Goal: Task Accomplishment & Management: Complete application form

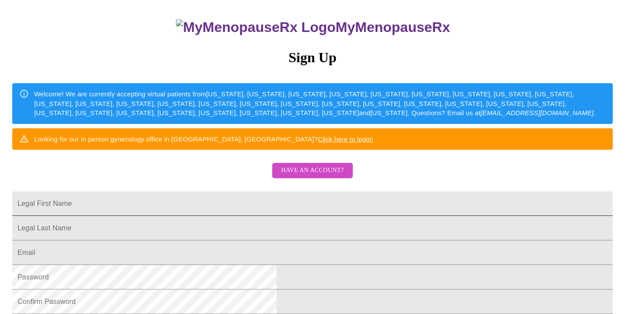
scroll to position [73, 0]
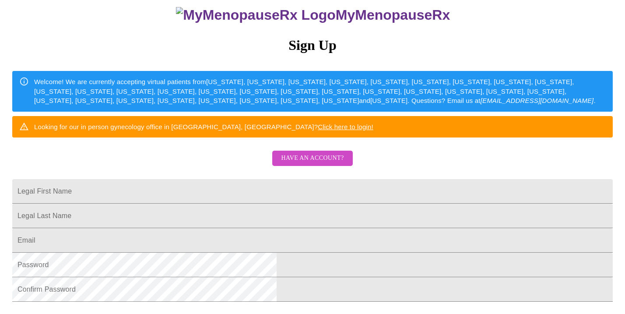
click at [322, 164] on span "Have an account?" at bounding box center [312, 158] width 63 height 11
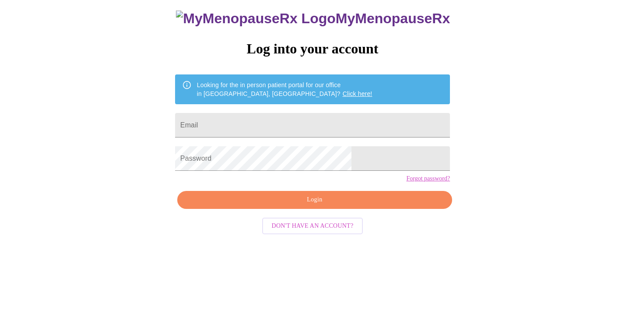
scroll to position [9, 0]
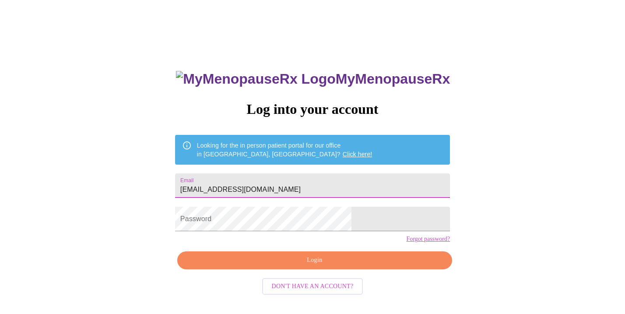
type input "[EMAIL_ADDRESS][DOMAIN_NAME]"
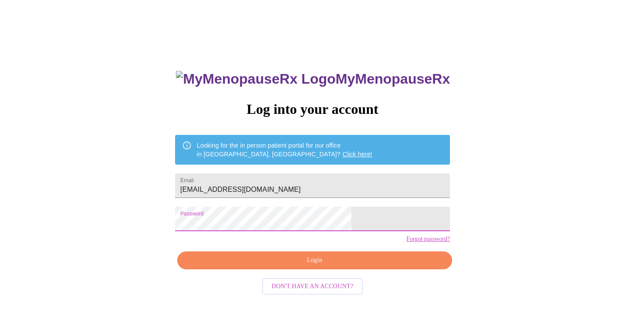
click at [270, 266] on span "Login" at bounding box center [314, 260] width 255 height 11
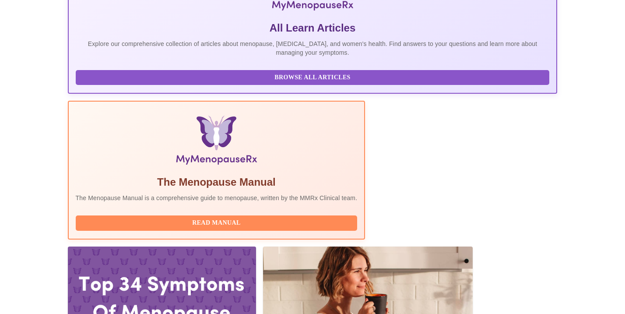
scroll to position [187, 0]
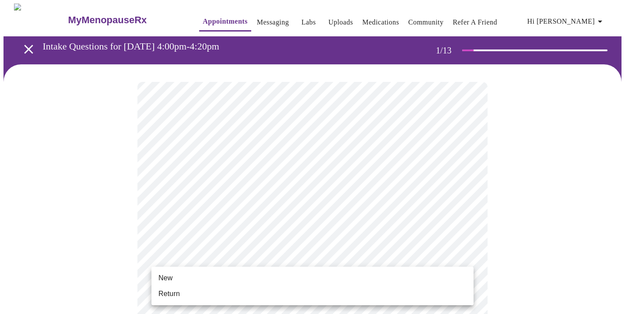
click at [279, 292] on li "Return" at bounding box center [312, 294] width 322 height 16
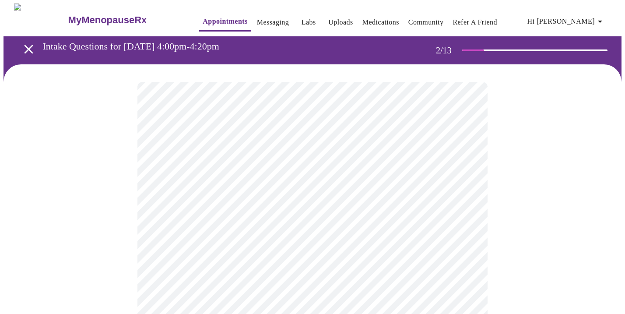
click at [220, 184] on body "MyMenopauseRx Appointments Messaging Labs Uploads Medications Community Refer a…" at bounding box center [312, 265] width 618 height 524
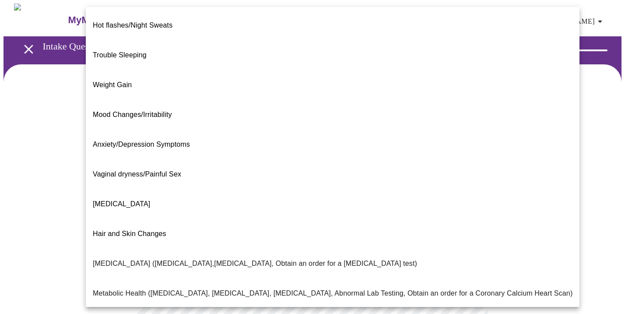
click at [67, 191] on div at bounding box center [312, 157] width 625 height 314
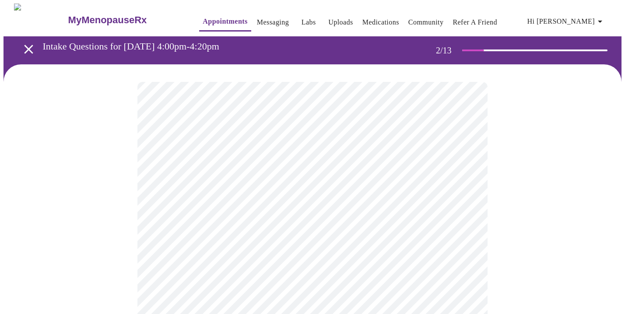
click at [234, 171] on body "MyMenopauseRx Appointments Messaging Labs Uploads Medications Community Refer a…" at bounding box center [312, 265] width 618 height 524
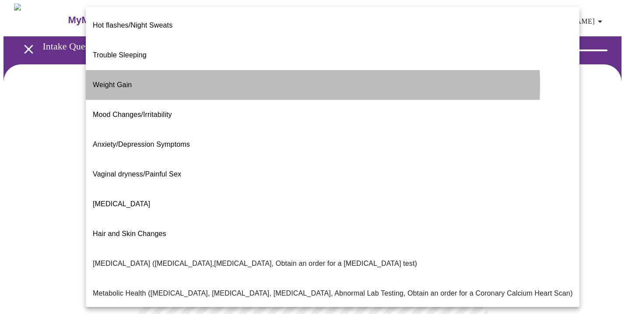
click at [246, 70] on li "Weight Gain" at bounding box center [332, 85] width 493 height 30
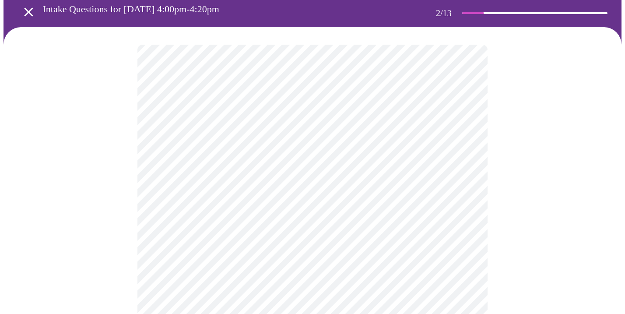
scroll to position [47, 0]
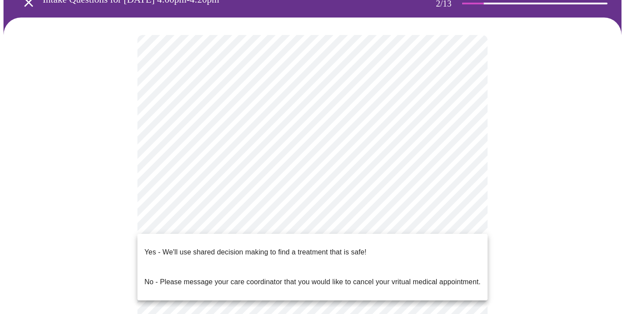
click at [225, 229] on body "MyMenopauseRx Appointments Messaging Labs Uploads Medications Community Refer a…" at bounding box center [312, 217] width 618 height 520
click at [94, 251] on div at bounding box center [312, 157] width 625 height 314
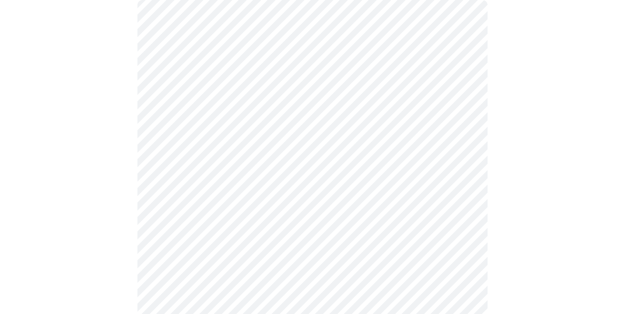
scroll to position [82, 0]
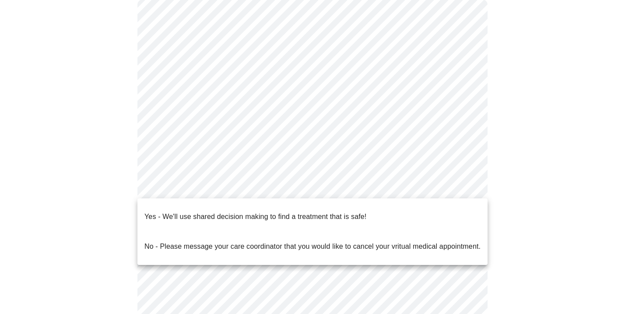
click at [464, 184] on body "MyMenopauseRx Appointments Messaging Labs Uploads Medications Community Refer a…" at bounding box center [312, 181] width 618 height 520
click at [427, 207] on li "Yes - We'll use shared decision making to find a treatment that is safe!" at bounding box center [312, 217] width 350 height 30
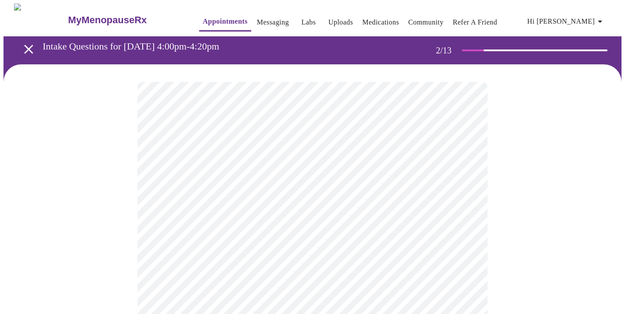
scroll to position [0, 0]
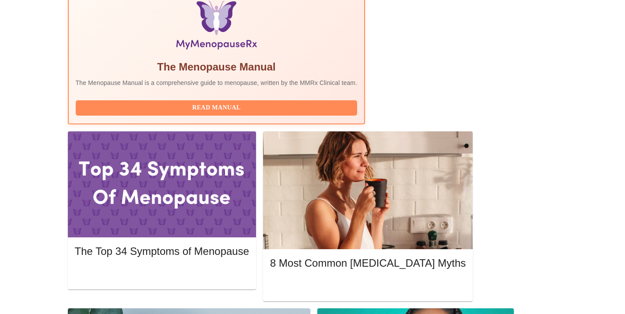
scroll to position [276, 0]
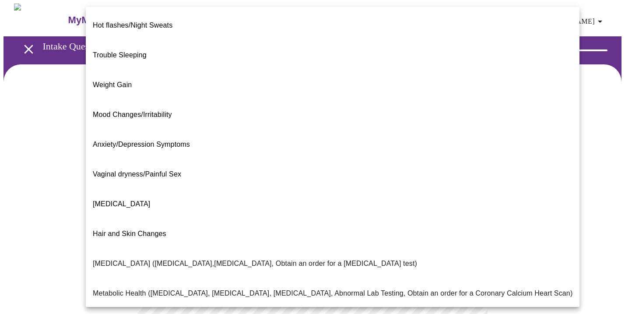
click at [458, 181] on body "MyMenopauseRx Appointments Messaging Labs Uploads Medications Community Refer a…" at bounding box center [312, 265] width 618 height 524
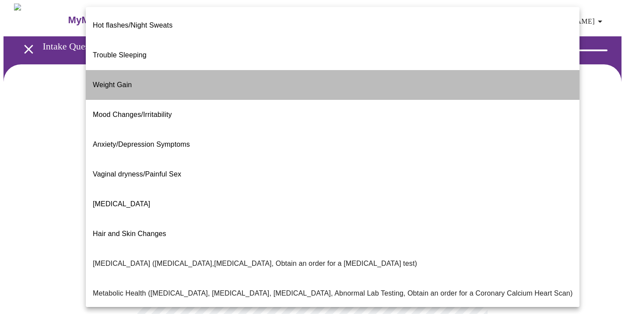
click at [378, 70] on li "Weight Gain" at bounding box center [332, 85] width 493 height 30
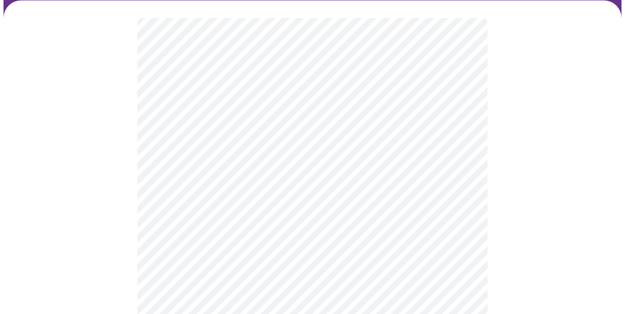
scroll to position [66, 0]
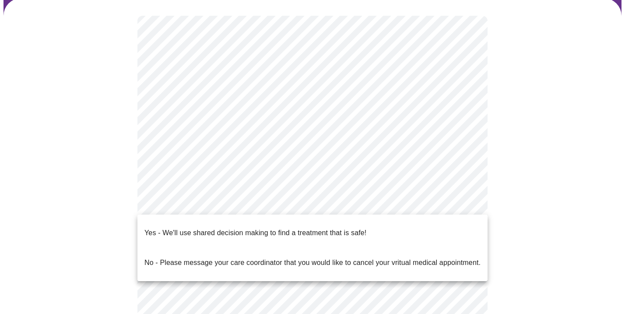
click at [461, 203] on body "MyMenopauseRx Appointments Messaging Labs Uploads Medications Community Refer a…" at bounding box center [312, 197] width 618 height 520
click at [456, 225] on li "Yes - We'll use shared decision making to find a treatment that is safe!" at bounding box center [312, 233] width 350 height 30
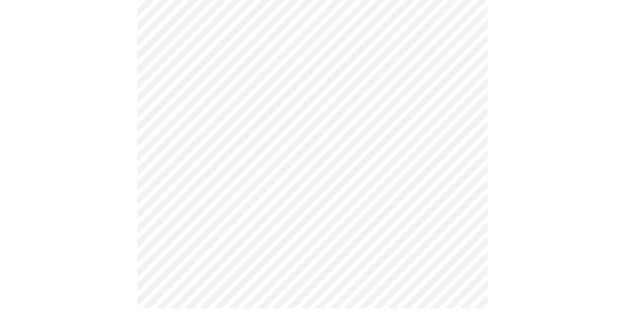
scroll to position [0, 0]
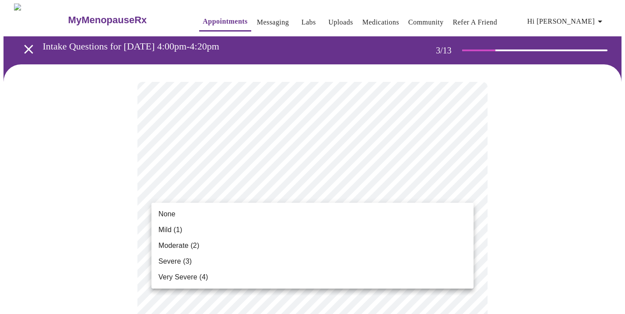
click at [453, 228] on li "Mild (1)" at bounding box center [312, 230] width 322 height 16
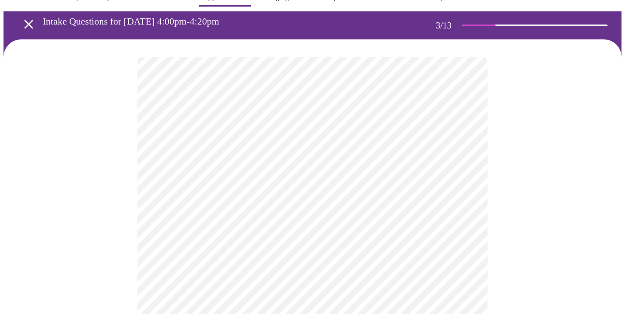
scroll to position [25, 0]
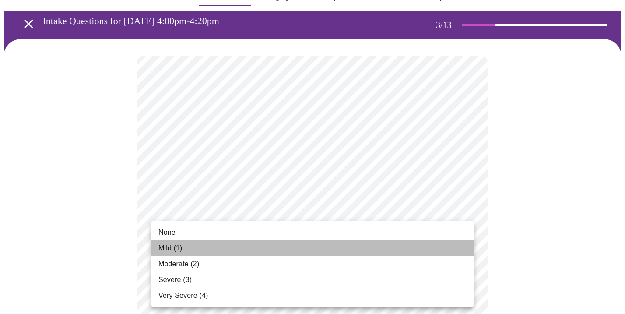
click at [440, 241] on li "Mild (1)" at bounding box center [312, 248] width 322 height 16
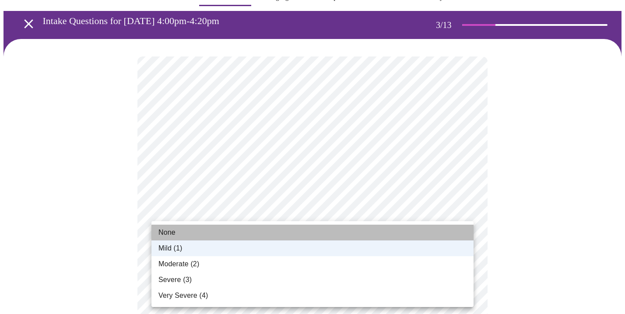
click at [436, 227] on li "None" at bounding box center [312, 232] width 322 height 16
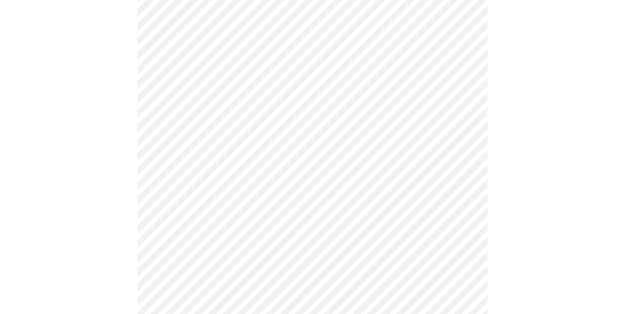
scroll to position [105, 0]
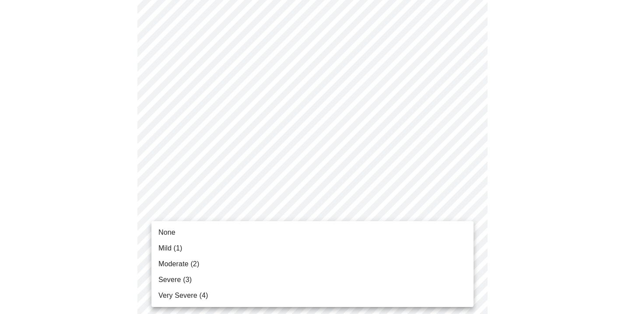
click at [421, 248] on li "Mild (1)" at bounding box center [312, 248] width 322 height 16
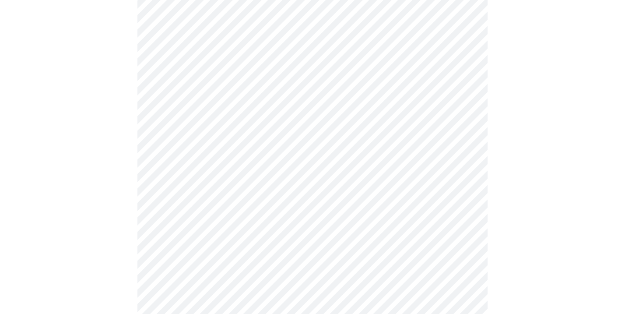
scroll to position [159, 0]
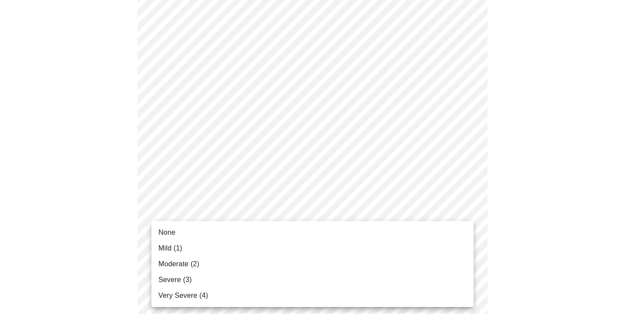
click at [410, 246] on li "Mild (1)" at bounding box center [312, 248] width 322 height 16
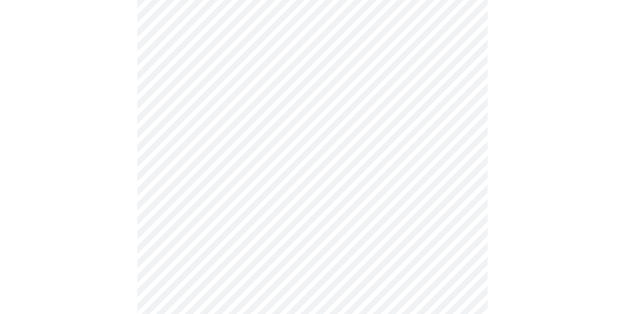
scroll to position [241, 0]
click at [412, 224] on body "MyMenopauseRx Appointments Messaging Labs Uploads Medications Community Refer a…" at bounding box center [312, 317] width 618 height 1111
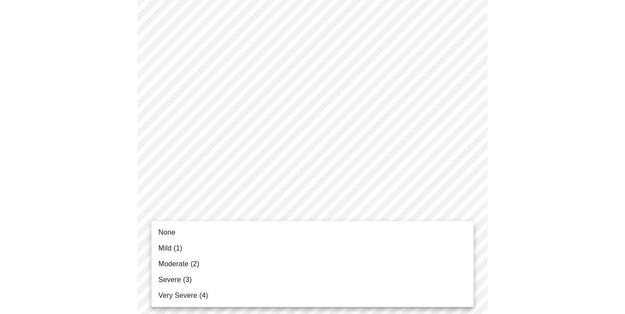
click at [411, 244] on li "Mild (1)" at bounding box center [312, 248] width 322 height 16
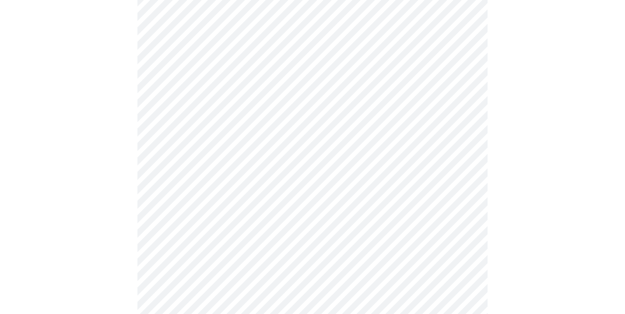
scroll to position [288, 0]
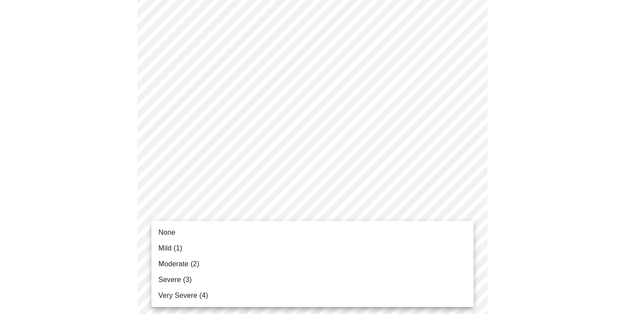
click at [413, 228] on body "MyMenopauseRx Appointments Messaging Labs Uploads Medications Community Refer a…" at bounding box center [312, 265] width 618 height 1100
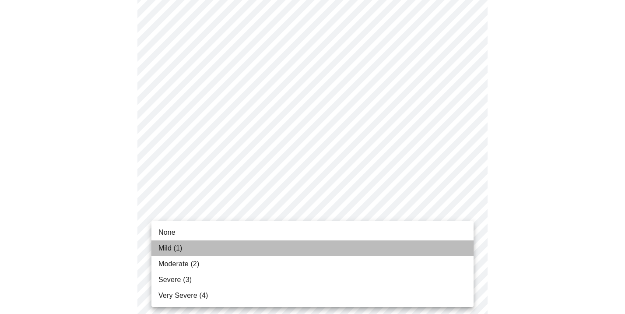
click at [414, 245] on li "Mild (1)" at bounding box center [312, 248] width 322 height 16
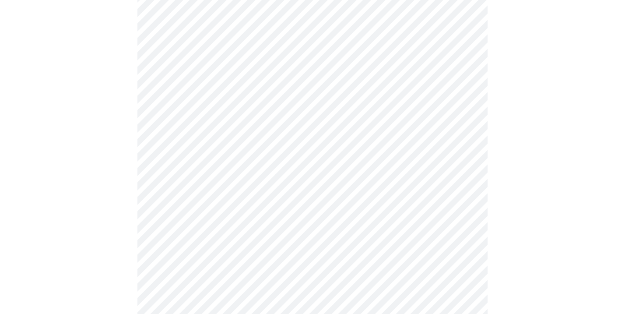
scroll to position [377, 0]
click at [422, 210] on body "MyMenopauseRx Appointments Messaging Labs Uploads Medications Community Refer a…" at bounding box center [312, 170] width 618 height 1088
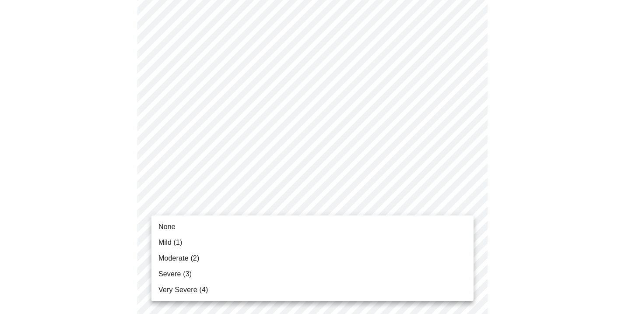
click at [420, 255] on li "Moderate (2)" at bounding box center [312, 258] width 322 height 16
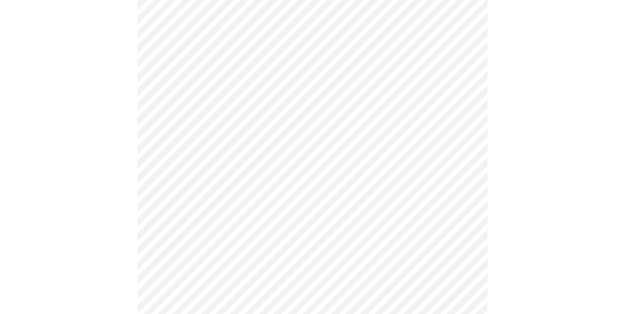
scroll to position [427, 0]
click at [420, 227] on body "MyMenopauseRx Appointments Messaging Labs Uploads Medications Community Refer a…" at bounding box center [312, 114] width 618 height 1076
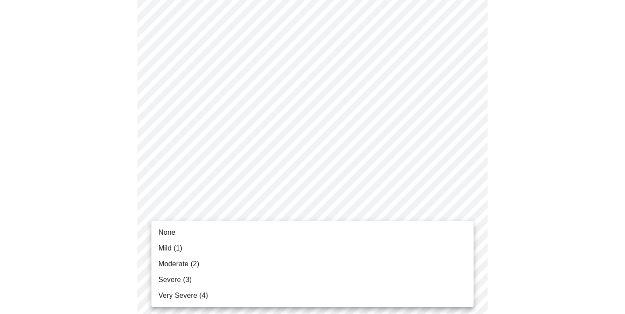
click at [419, 261] on li "Moderate (2)" at bounding box center [312, 264] width 322 height 16
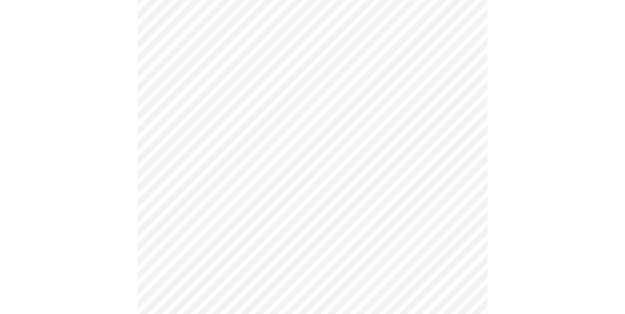
scroll to position [533, 0]
click at [411, 195] on body "MyMenopauseRx Appointments Messaging Labs Uploads Medications Community Refer a…" at bounding box center [312, 3] width 618 height 1064
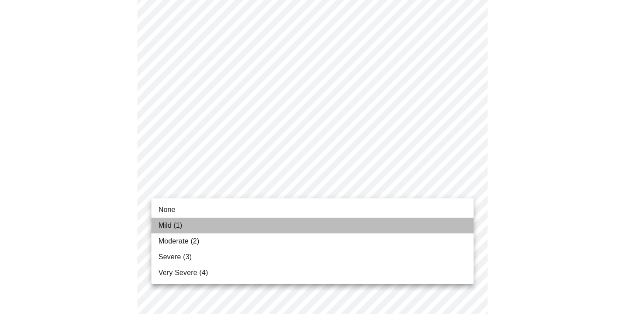
click at [415, 230] on li "Mild (1)" at bounding box center [312, 225] width 322 height 16
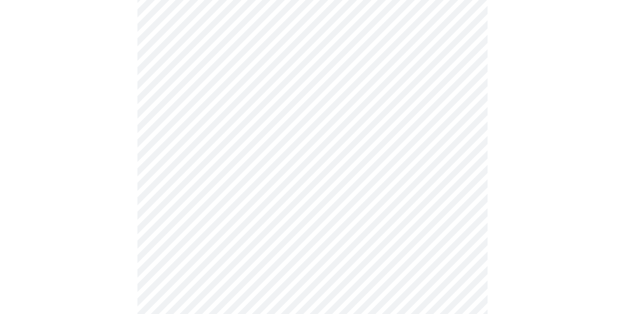
scroll to position [567, 0]
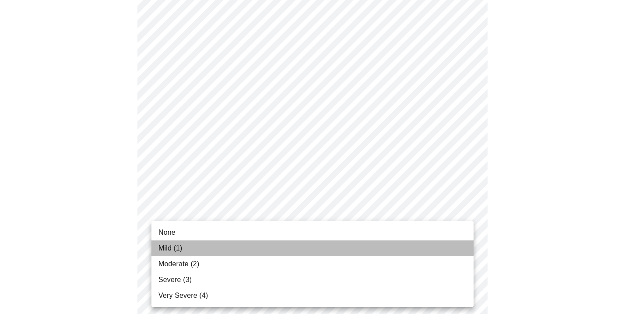
click at [415, 252] on li "Mild (1)" at bounding box center [312, 248] width 322 height 16
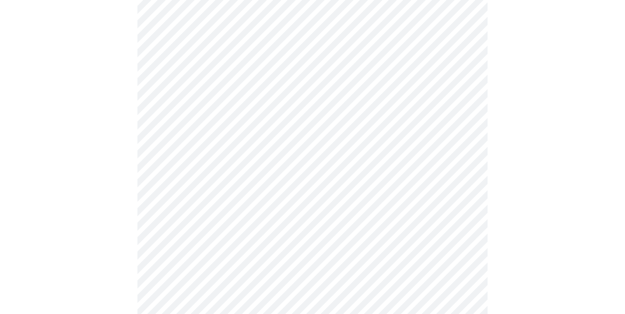
scroll to position [611, 0]
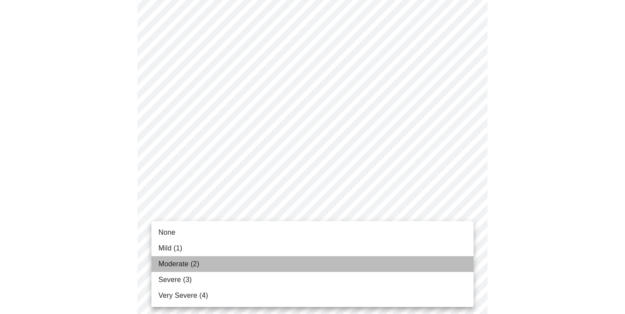
click at [415, 264] on li "Moderate (2)" at bounding box center [312, 264] width 322 height 16
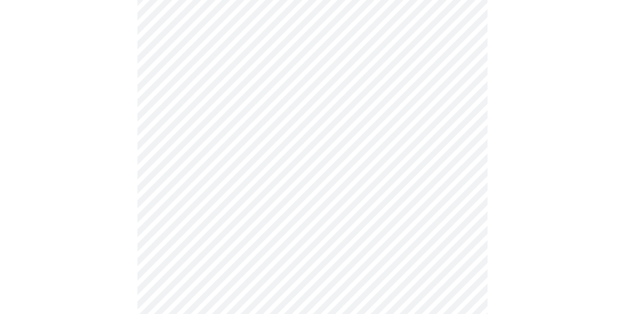
scroll to position [291, 0]
click at [181, 245] on body "MyMenopauseRx Appointments Messaging Labs Uploads Medications Community Refer a…" at bounding box center [312, 143] width 618 height 861
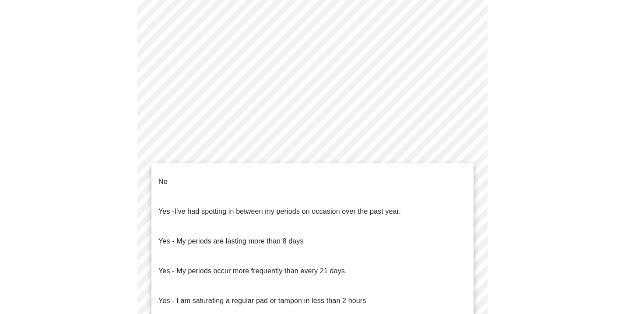
click at [221, 175] on li "No" at bounding box center [312, 182] width 322 height 30
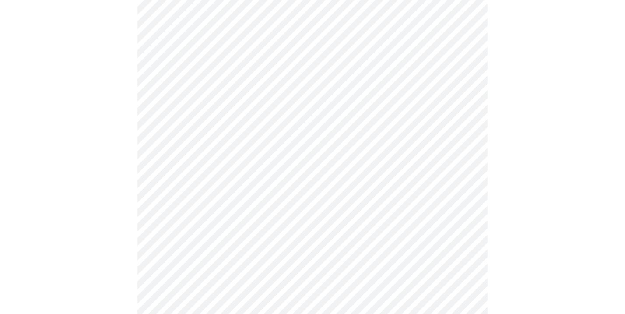
scroll to position [377, 0]
click at [239, 220] on body "MyMenopauseRx Appointments Messaging Labs Uploads Medications Community Refer a…" at bounding box center [312, 54] width 618 height 856
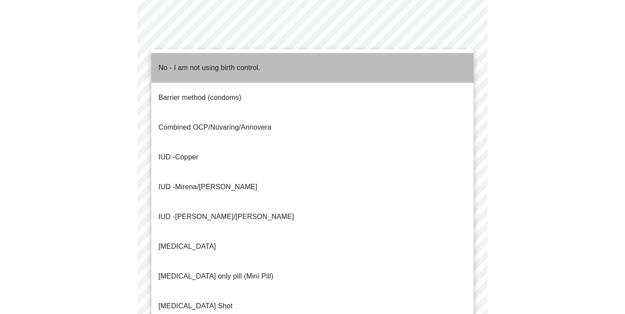
click at [278, 67] on li "No - I am not using birth control." at bounding box center [312, 68] width 322 height 30
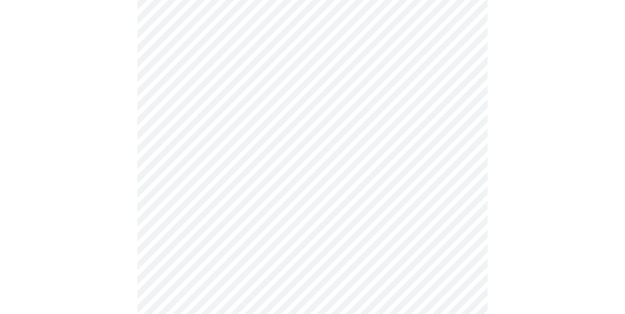
scroll to position [495, 0]
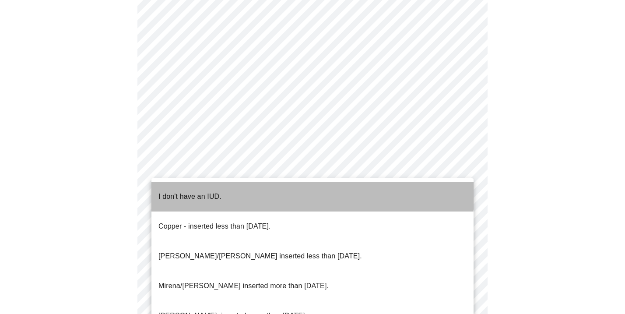
click at [254, 185] on li "I don't have an IUD." at bounding box center [312, 197] width 322 height 30
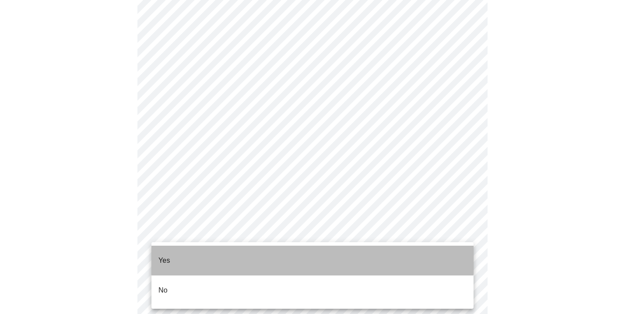
click at [244, 249] on li "Yes" at bounding box center [312, 260] width 322 height 30
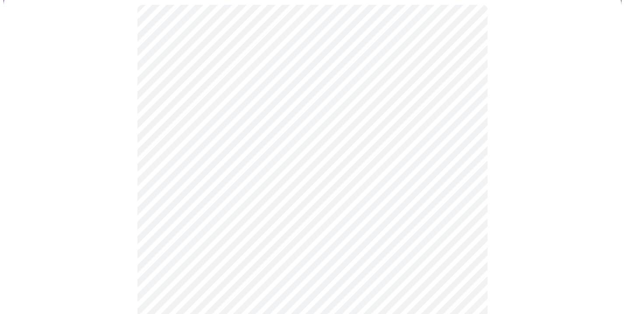
scroll to position [75, 0]
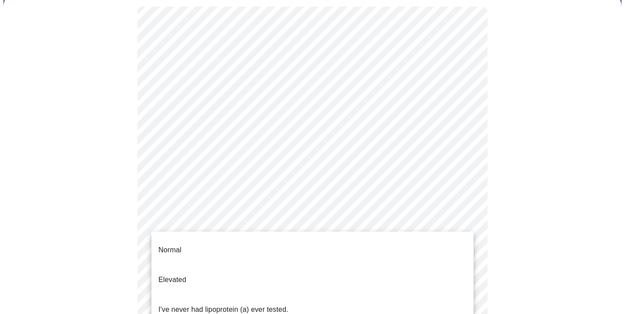
click at [461, 226] on body "MyMenopauseRx Appointments Messaging Labs Uploads Medications Community Refer a…" at bounding box center [312, 251] width 618 height 646
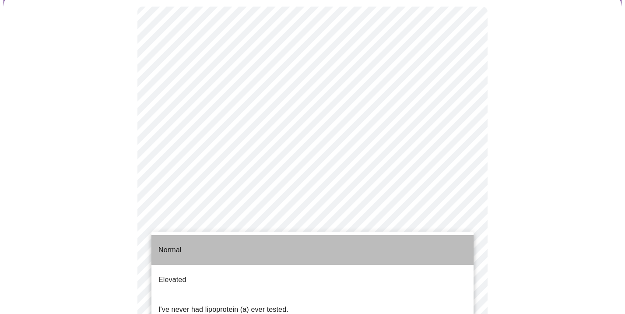
click at [458, 241] on li "Normal" at bounding box center [312, 250] width 322 height 30
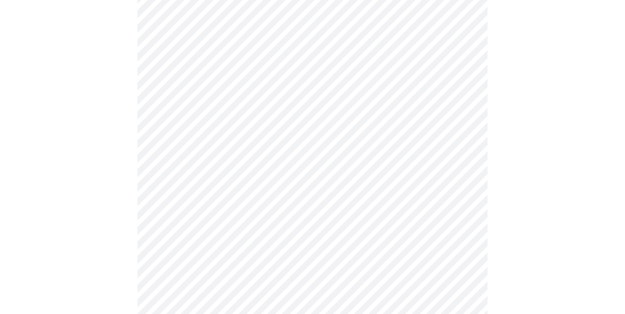
scroll to position [2244, 0]
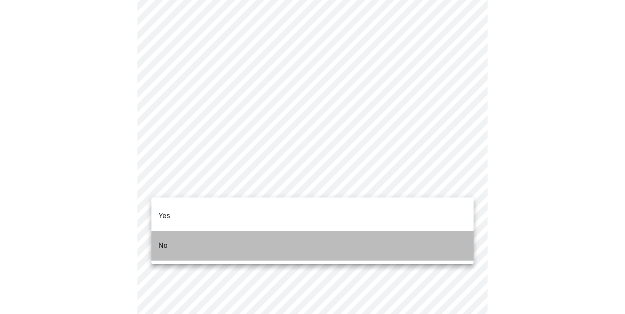
click at [443, 231] on li "No" at bounding box center [312, 246] width 322 height 30
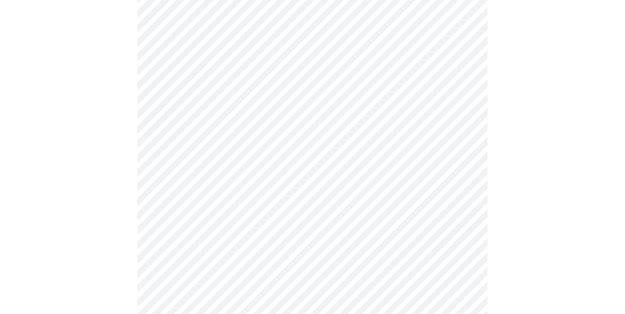
scroll to position [723, 0]
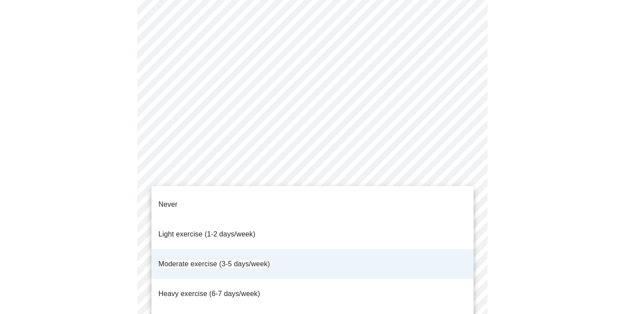
click at [454, 249] on li "Moderate exercise (3-5 days/week)" at bounding box center [312, 264] width 322 height 30
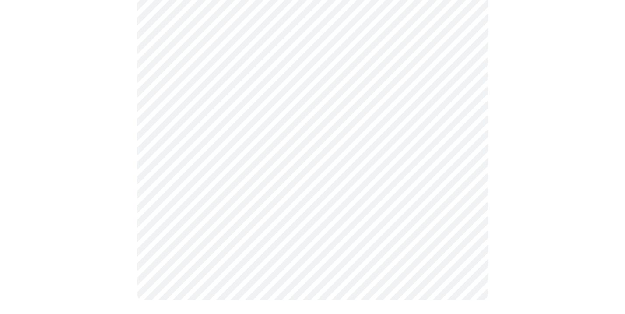
scroll to position [0, 0]
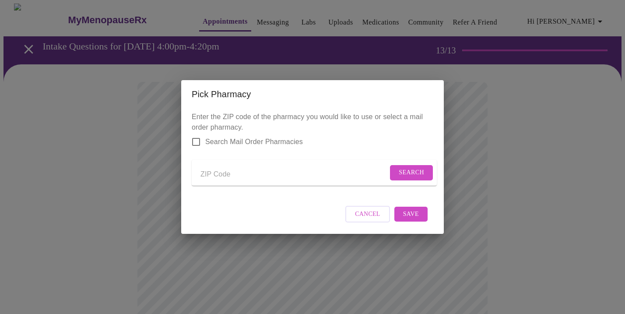
click at [228, 173] on input "Send a message to your care team" at bounding box center [293, 174] width 187 height 14
type input "60463"
click at [415, 168] on span "Search" at bounding box center [410, 172] width 25 height 11
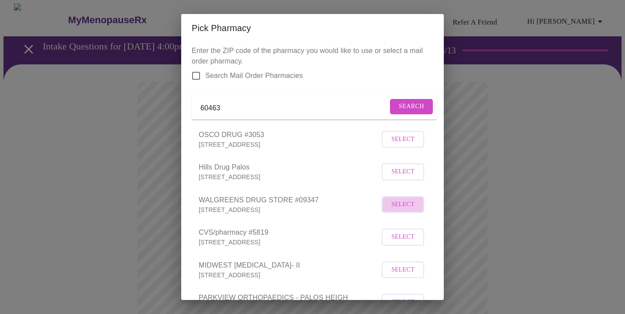
click at [403, 210] on span "Select" at bounding box center [402, 204] width 23 height 11
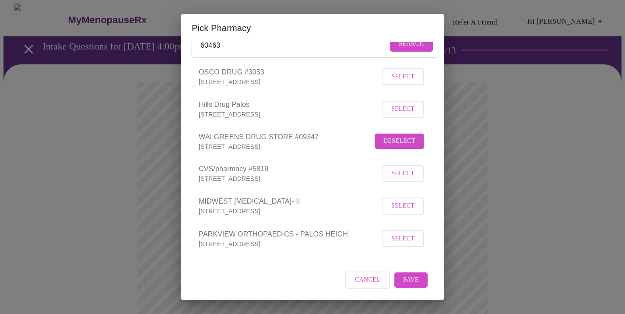
scroll to position [73, 0]
click at [411, 284] on span "Save" at bounding box center [411, 279] width 16 height 11
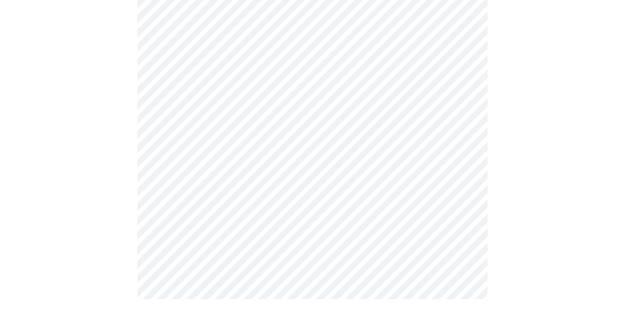
scroll to position [470, 0]
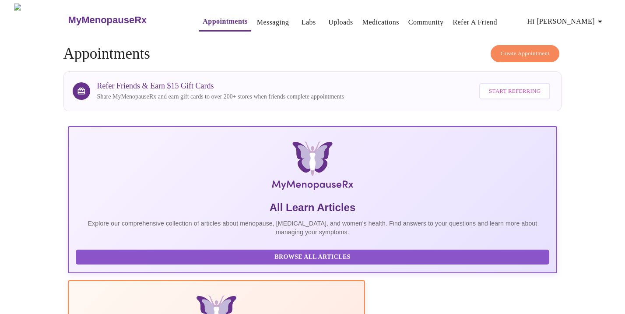
click at [133, 259] on span "Browse All Articles" at bounding box center [312, 257] width 456 height 11
